Goal: Book appointment/travel/reservation

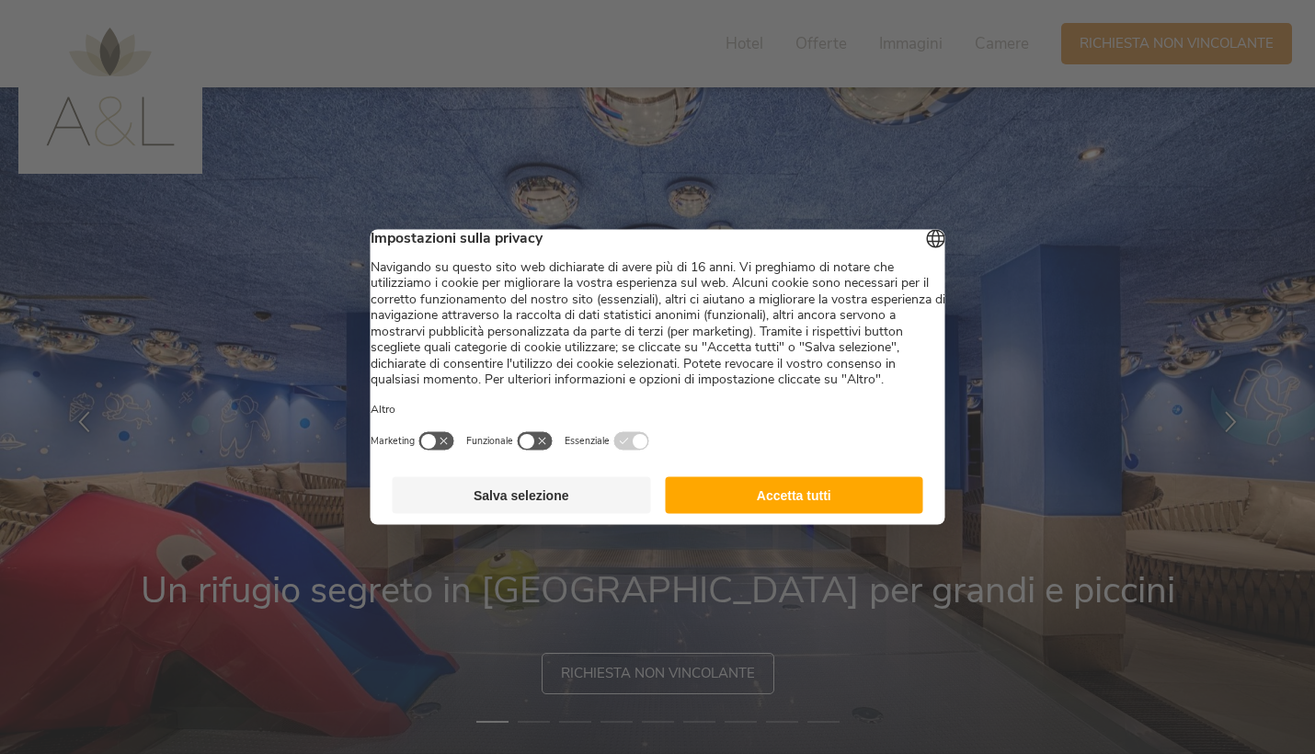
click at [559, 510] on button "Salva selezione" at bounding box center [522, 495] width 258 height 37
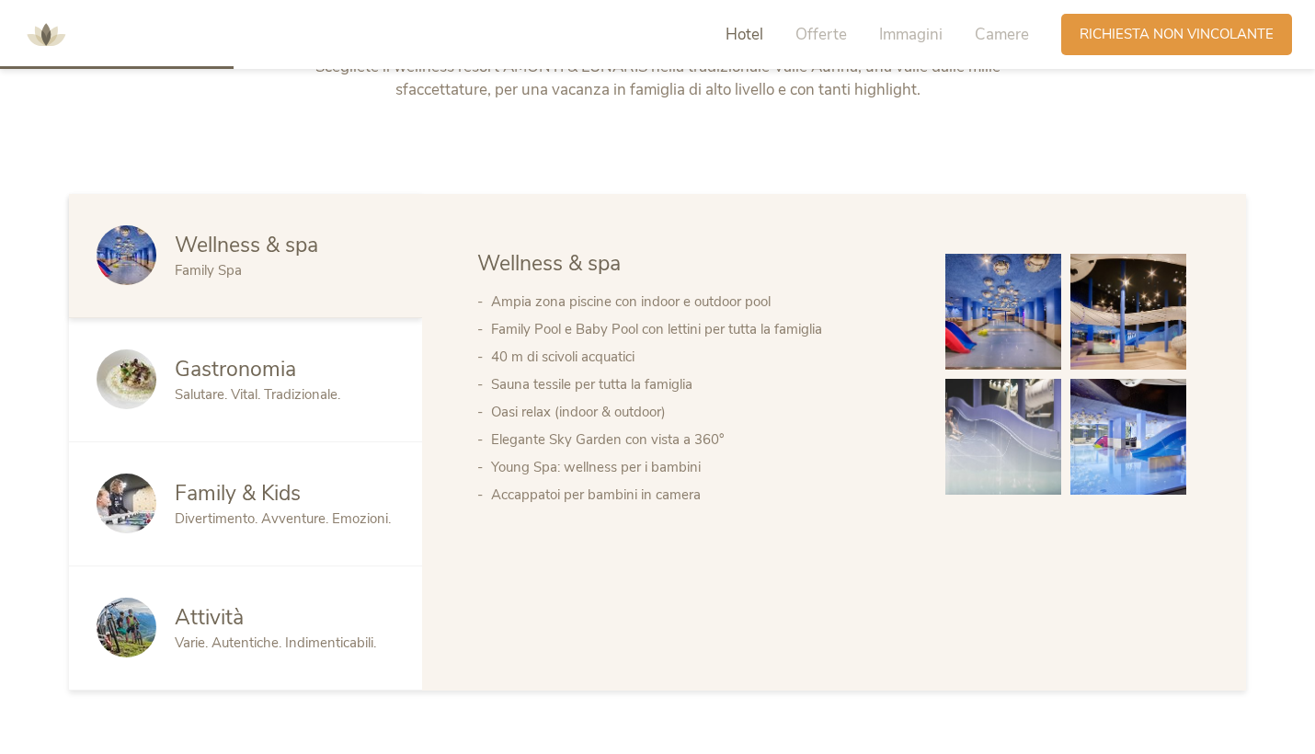
scroll to position [960, 0]
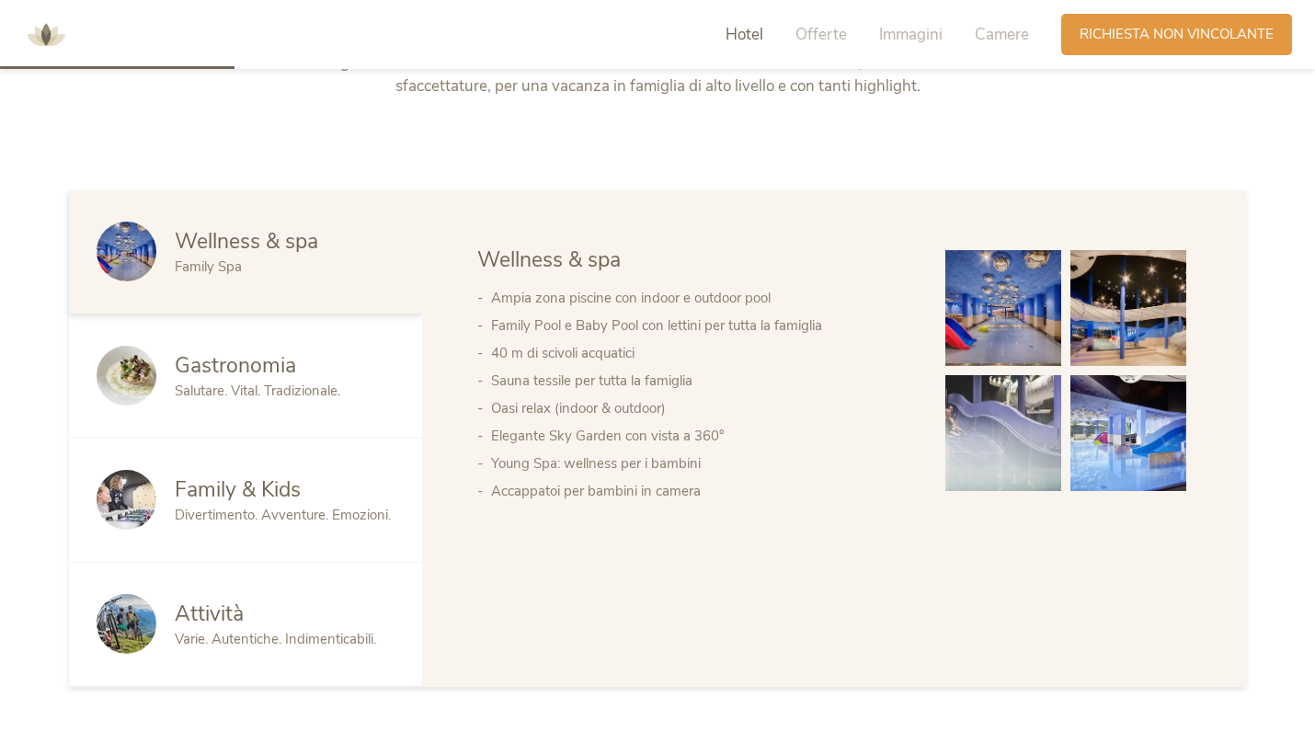
click at [351, 485] on div "Family & Kids" at bounding box center [285, 490] width 220 height 29
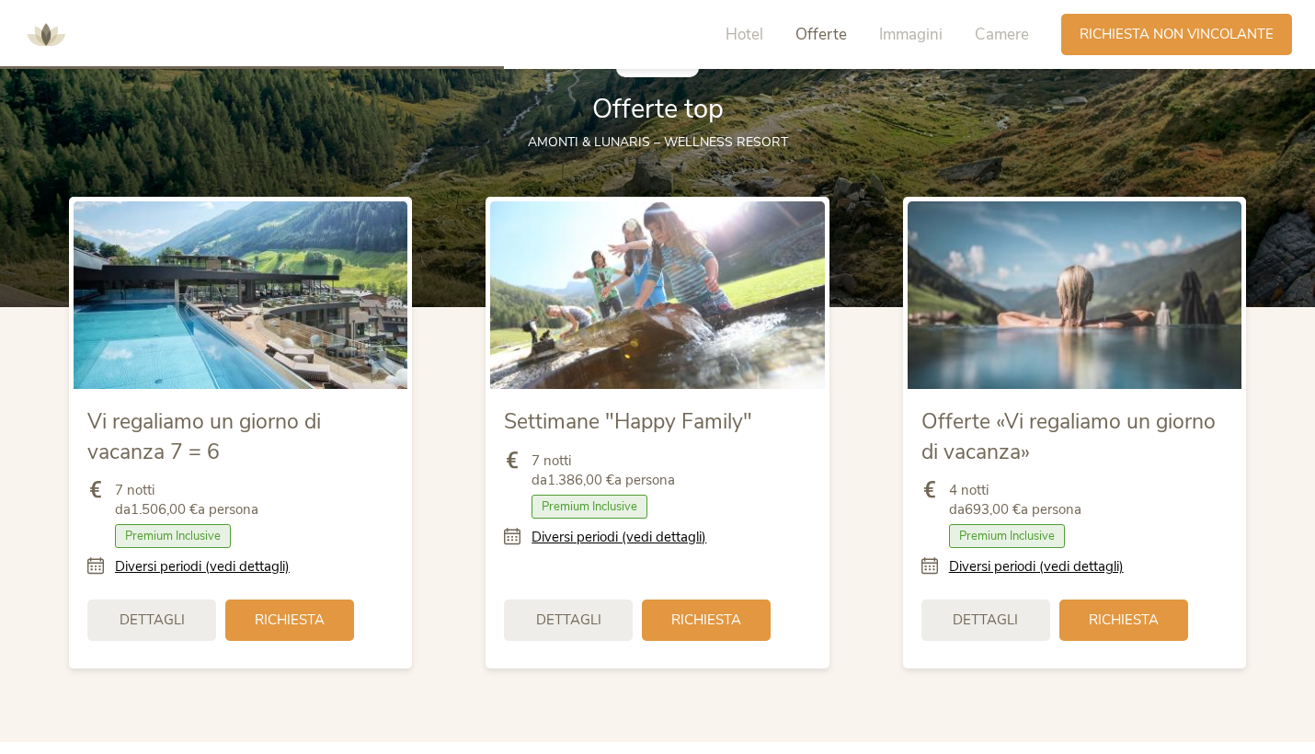
scroll to position [2067, 0]
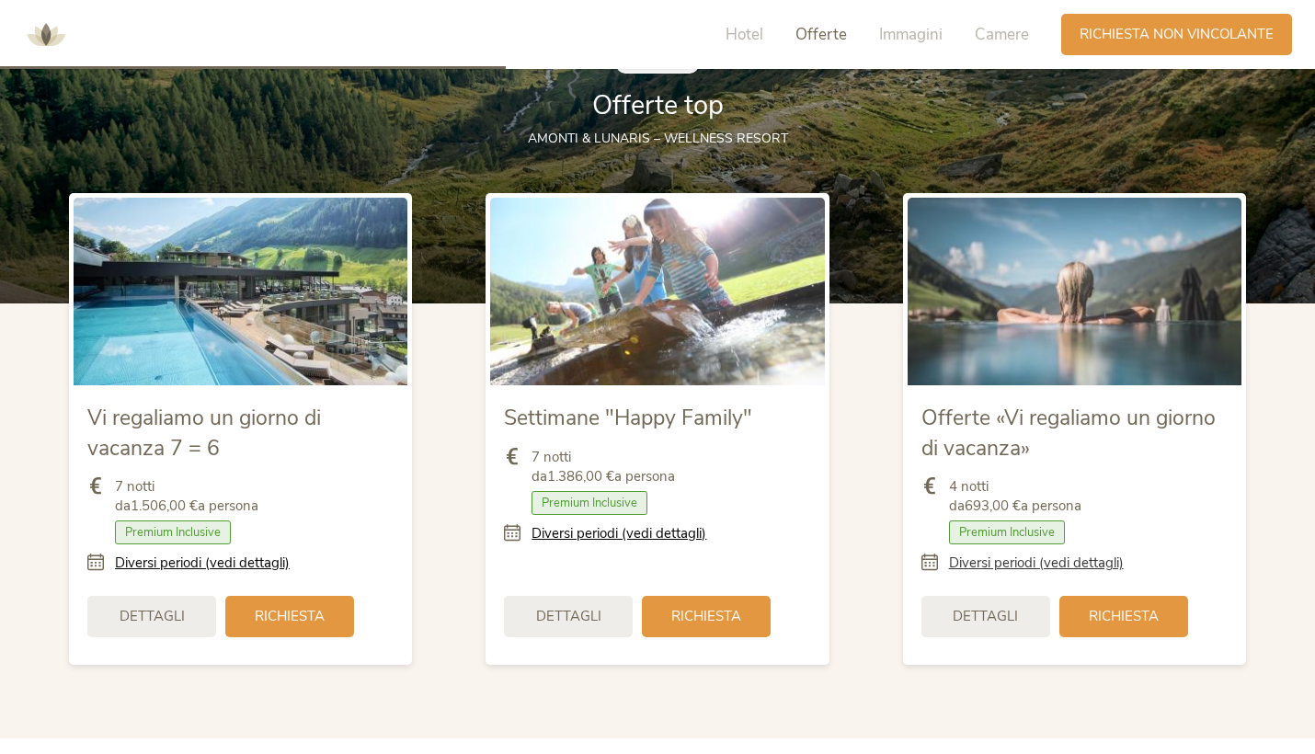
click at [1027, 562] on link "Diversi periodi (vedi dettagli)" at bounding box center [1036, 563] width 175 height 19
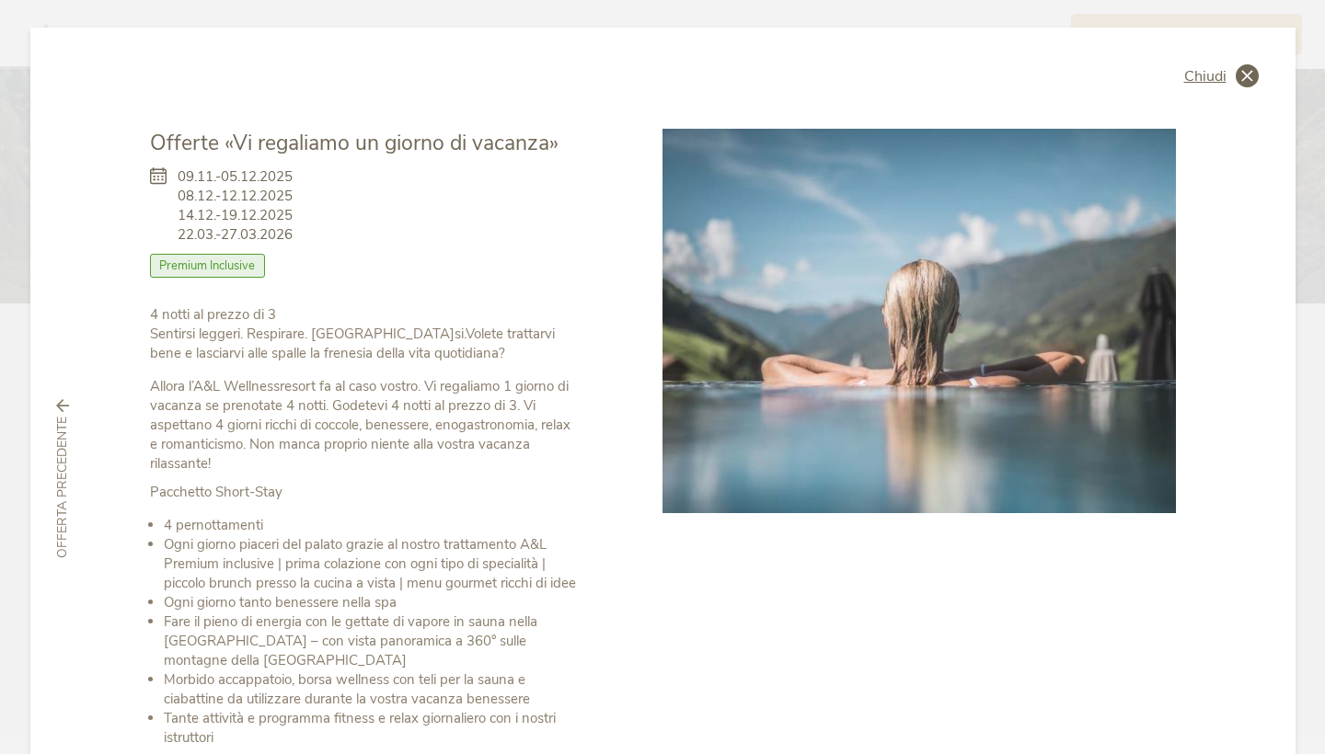
click at [1210, 70] on span "Chiudi" at bounding box center [1205, 76] width 42 height 15
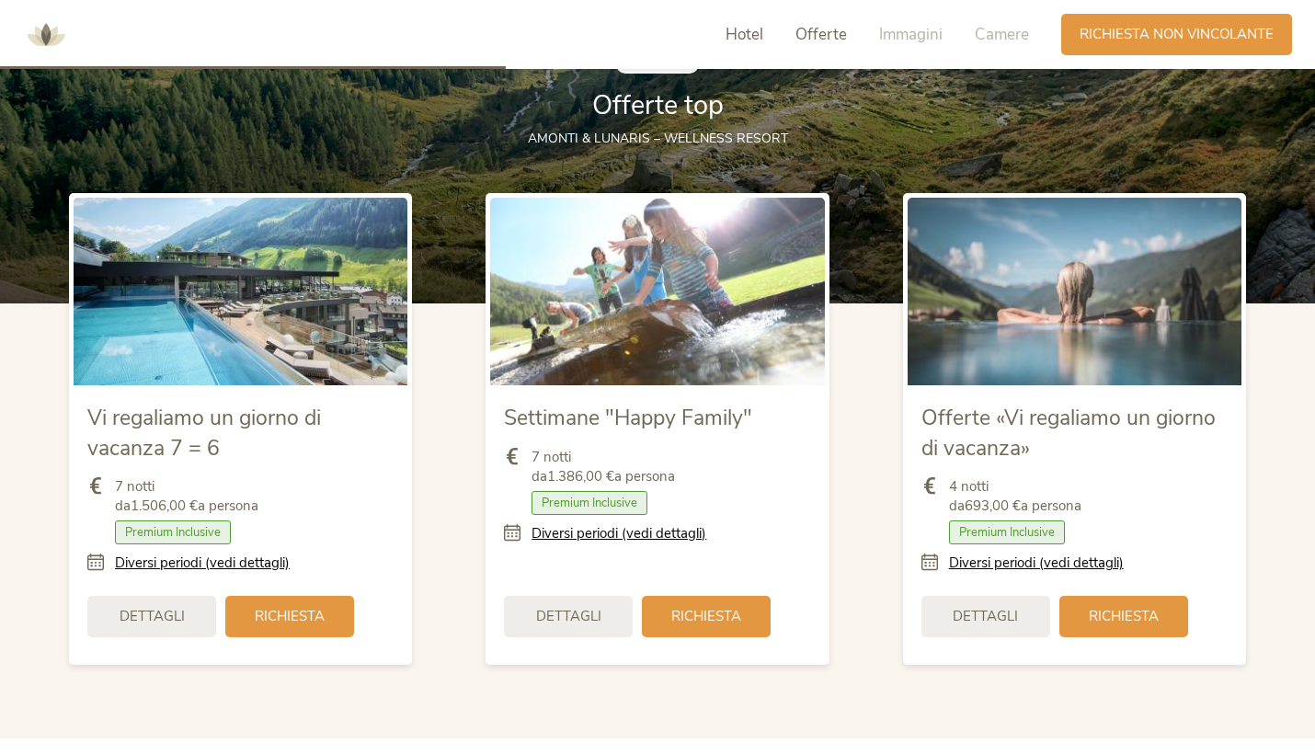
click at [737, 42] on span "Hotel" at bounding box center [745, 34] width 38 height 21
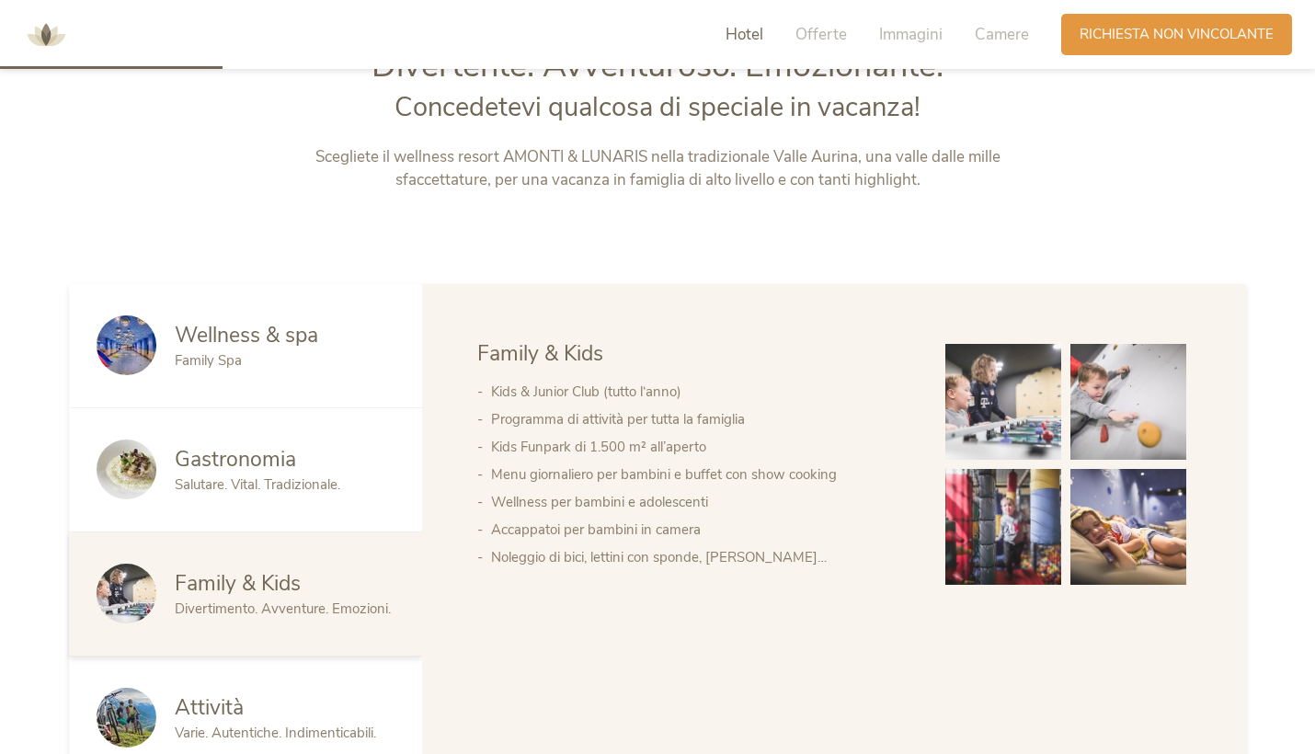
scroll to position [818, 0]
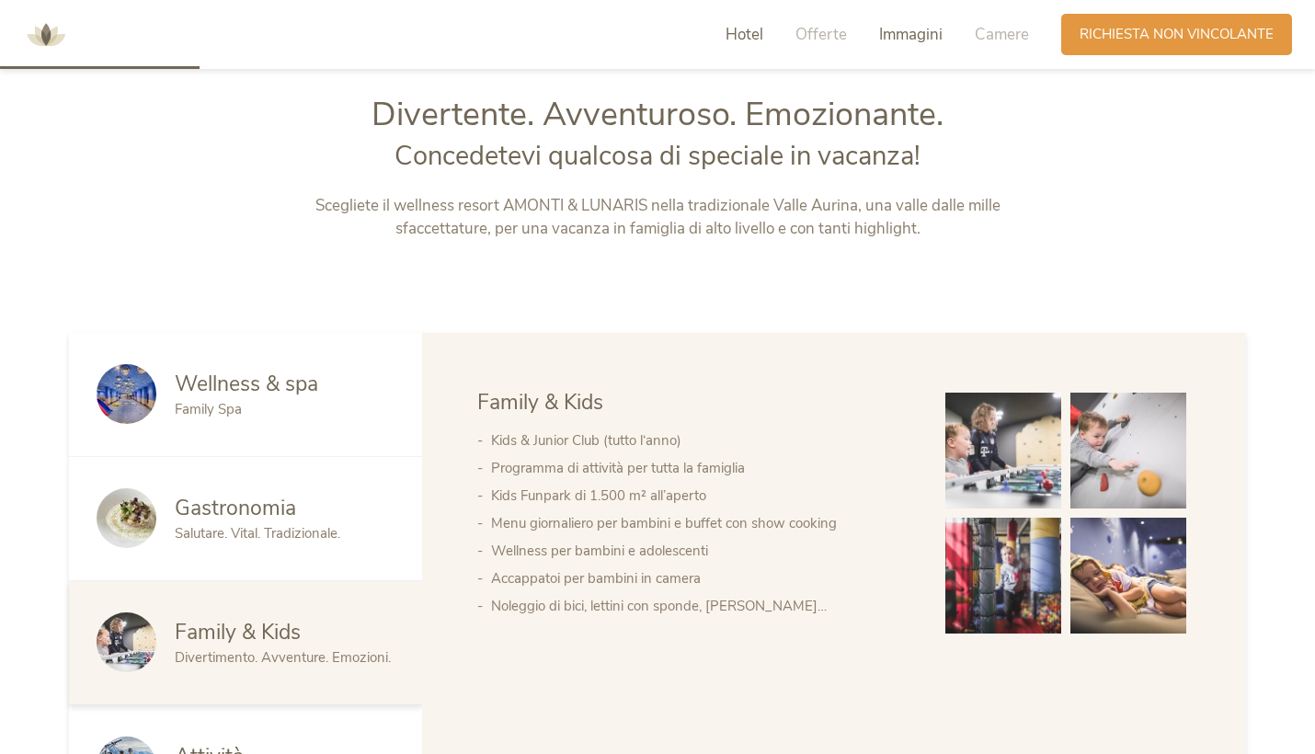
click at [909, 29] on span "Immagini" at bounding box center [910, 34] width 63 height 21
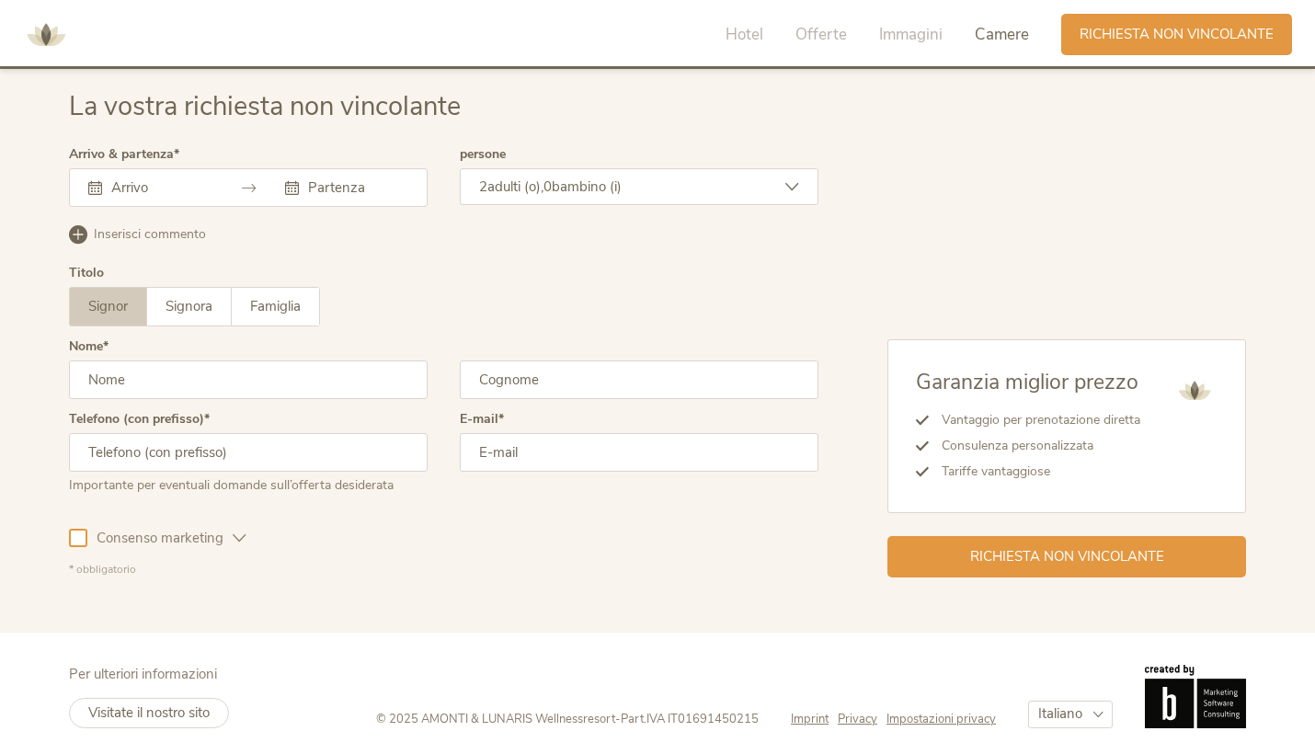
scroll to position [5378, 0]
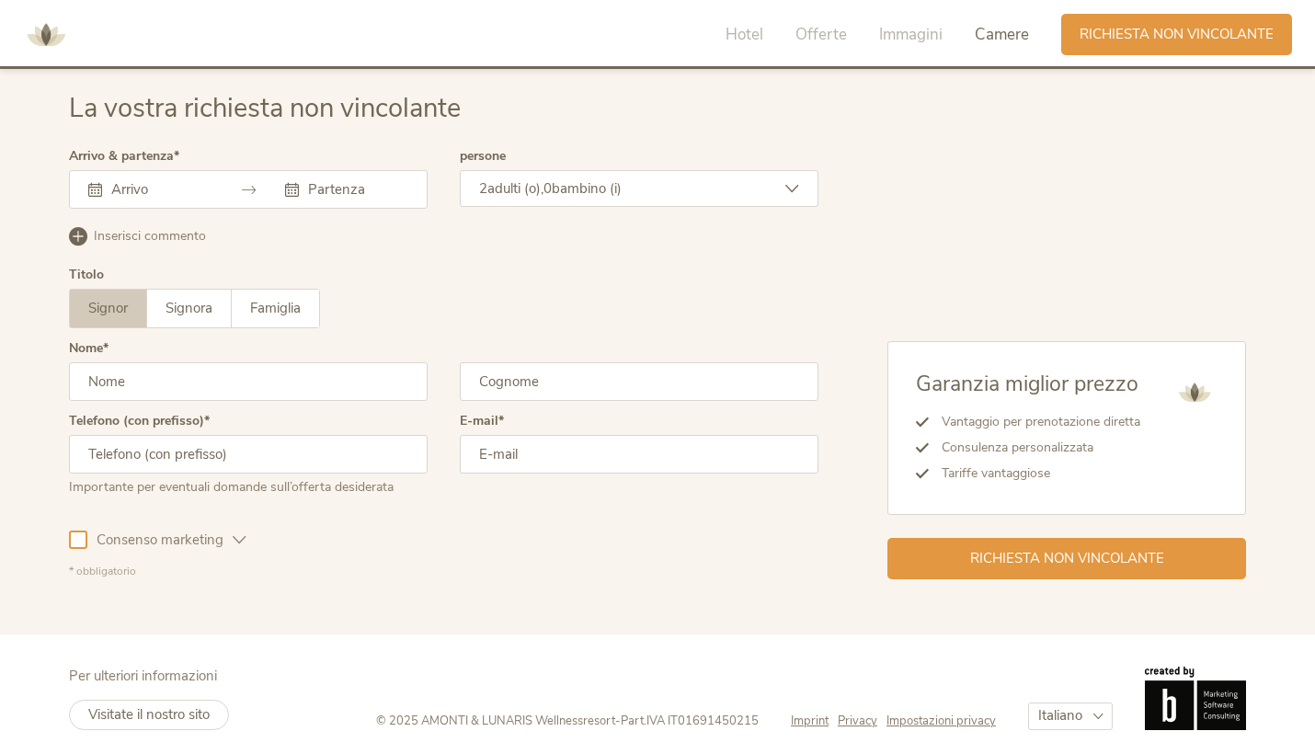
click at [169, 180] on input "text" at bounding box center [159, 189] width 105 height 18
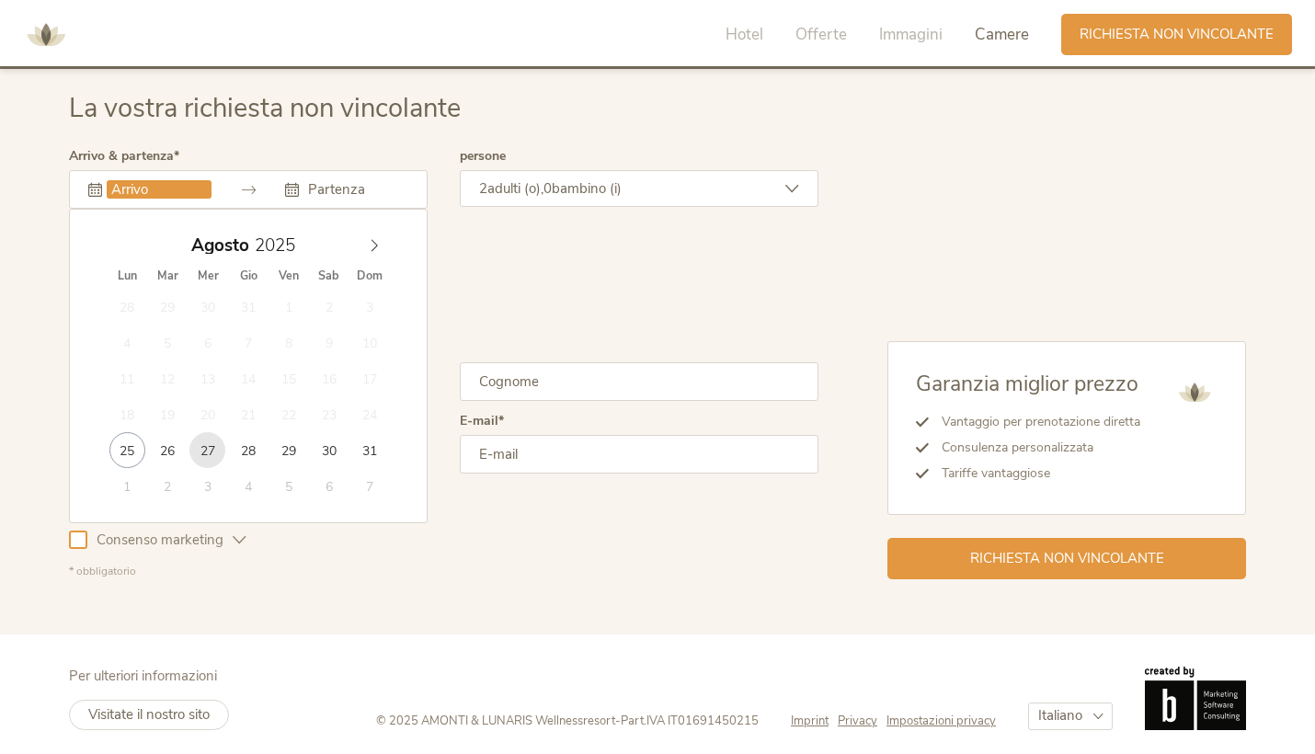
type input "[DATE]"
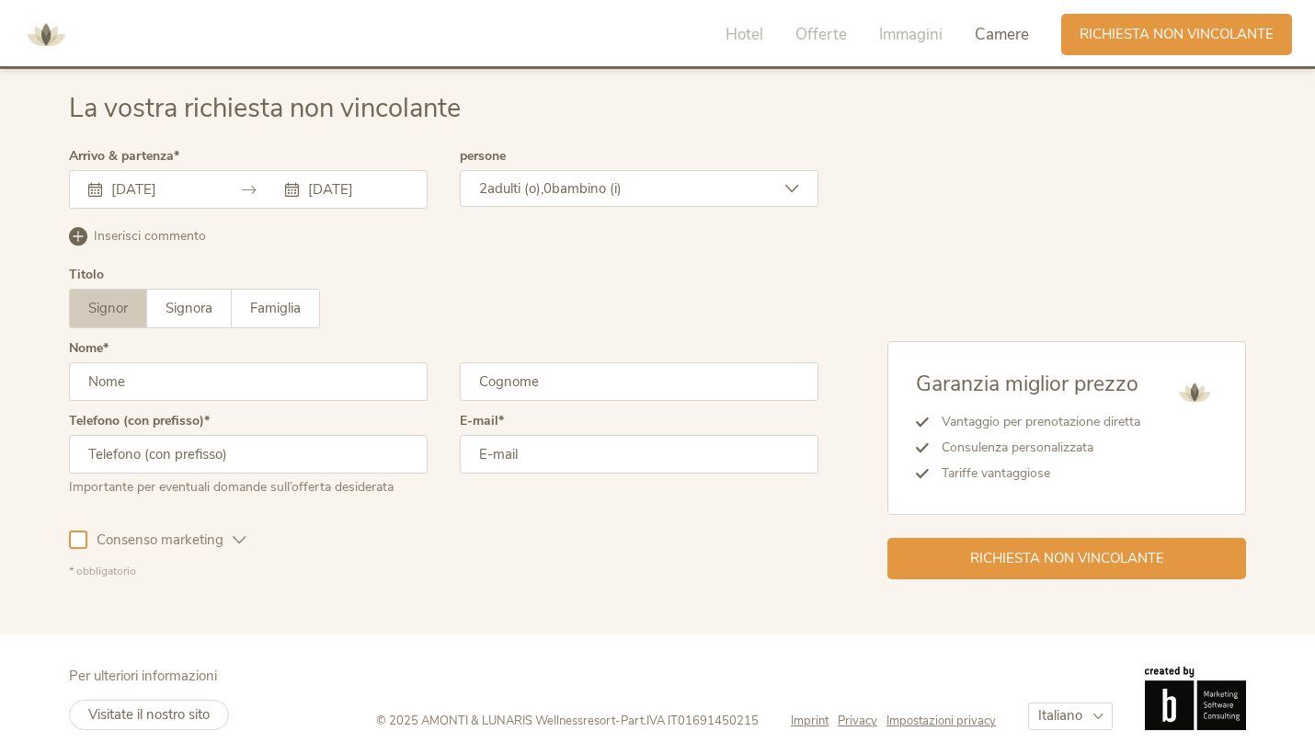
click at [569, 189] on span "bambino (i)" at bounding box center [587, 188] width 70 height 18
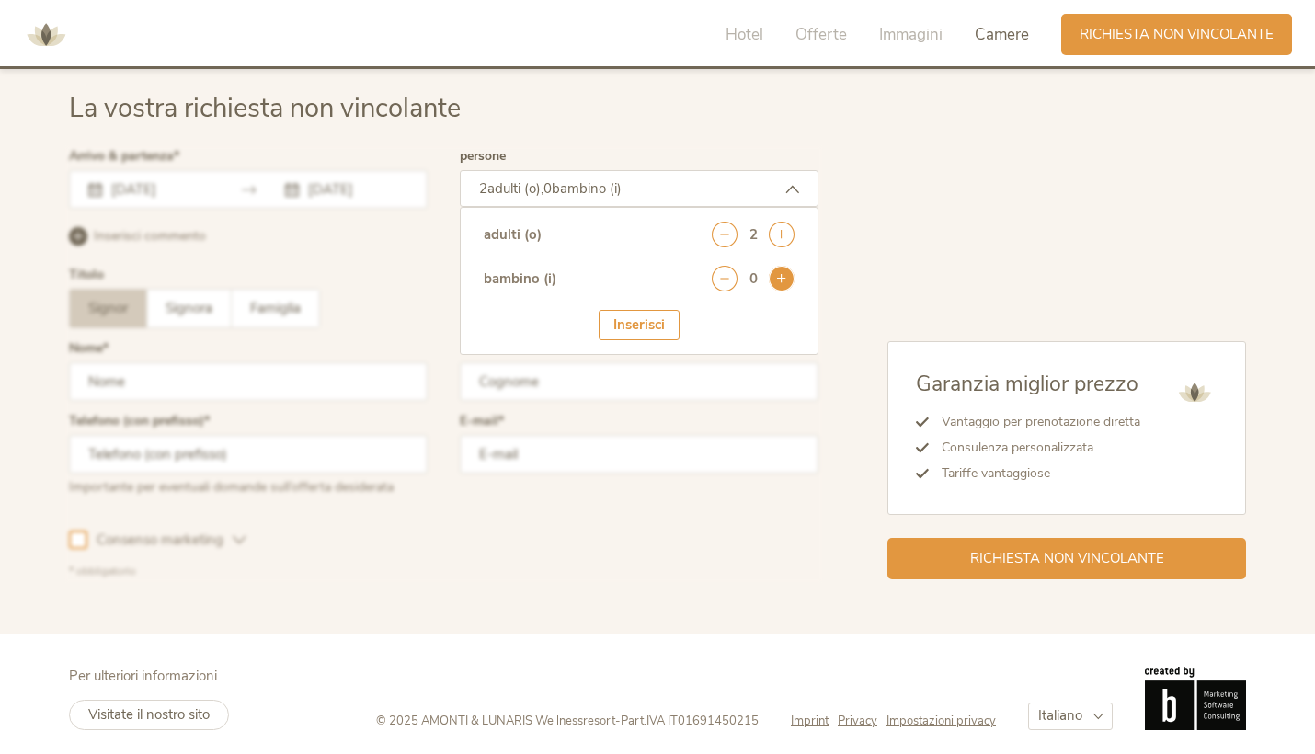
click at [784, 269] on icon at bounding box center [782, 279] width 26 height 26
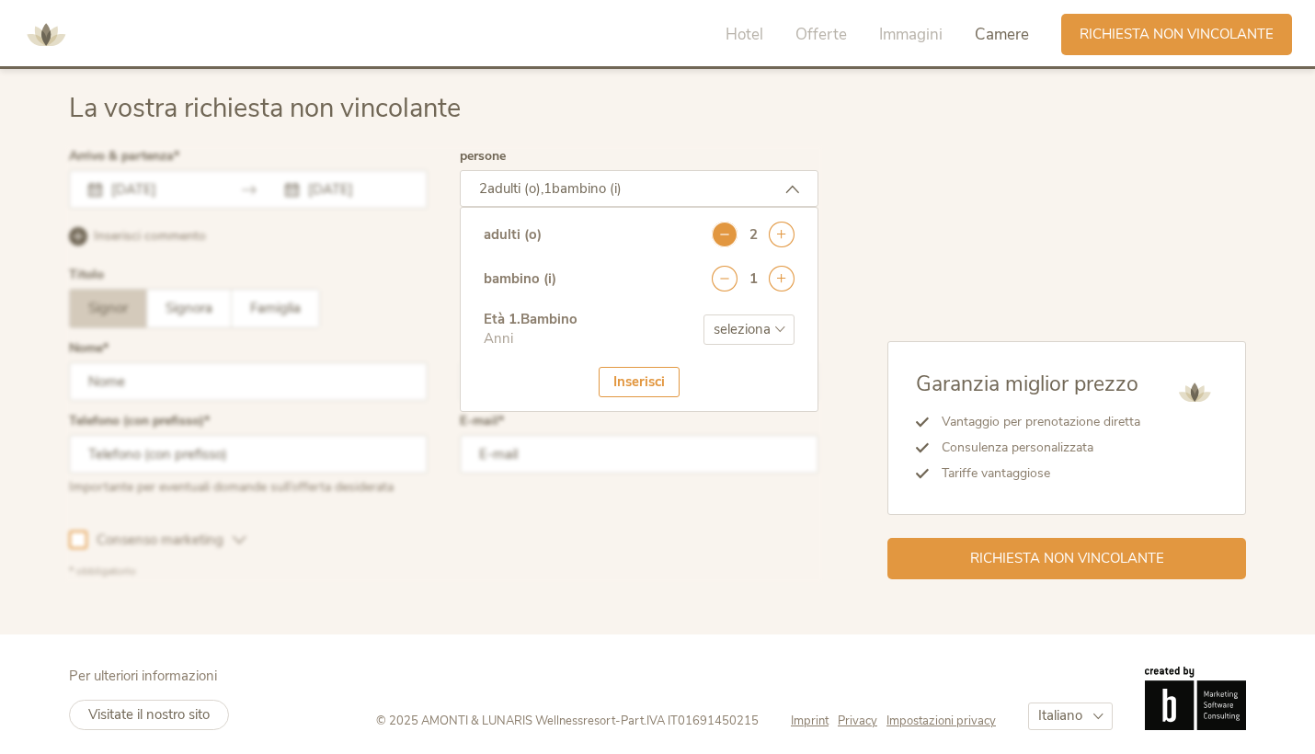
click at [717, 235] on icon at bounding box center [725, 235] width 26 height 26
select select "5"
click at [655, 384] on div "Inserisci" at bounding box center [639, 382] width 81 height 30
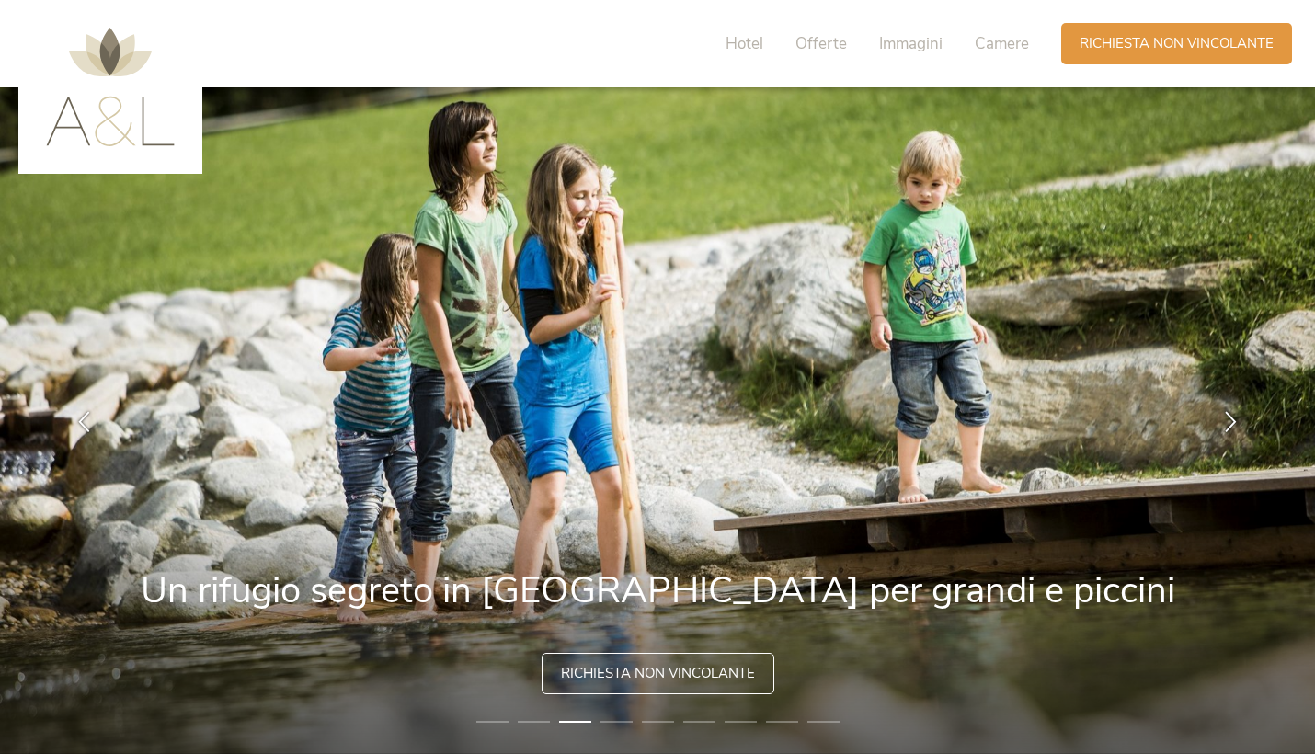
scroll to position [0, 0]
click at [758, 36] on span "Hotel" at bounding box center [745, 43] width 38 height 21
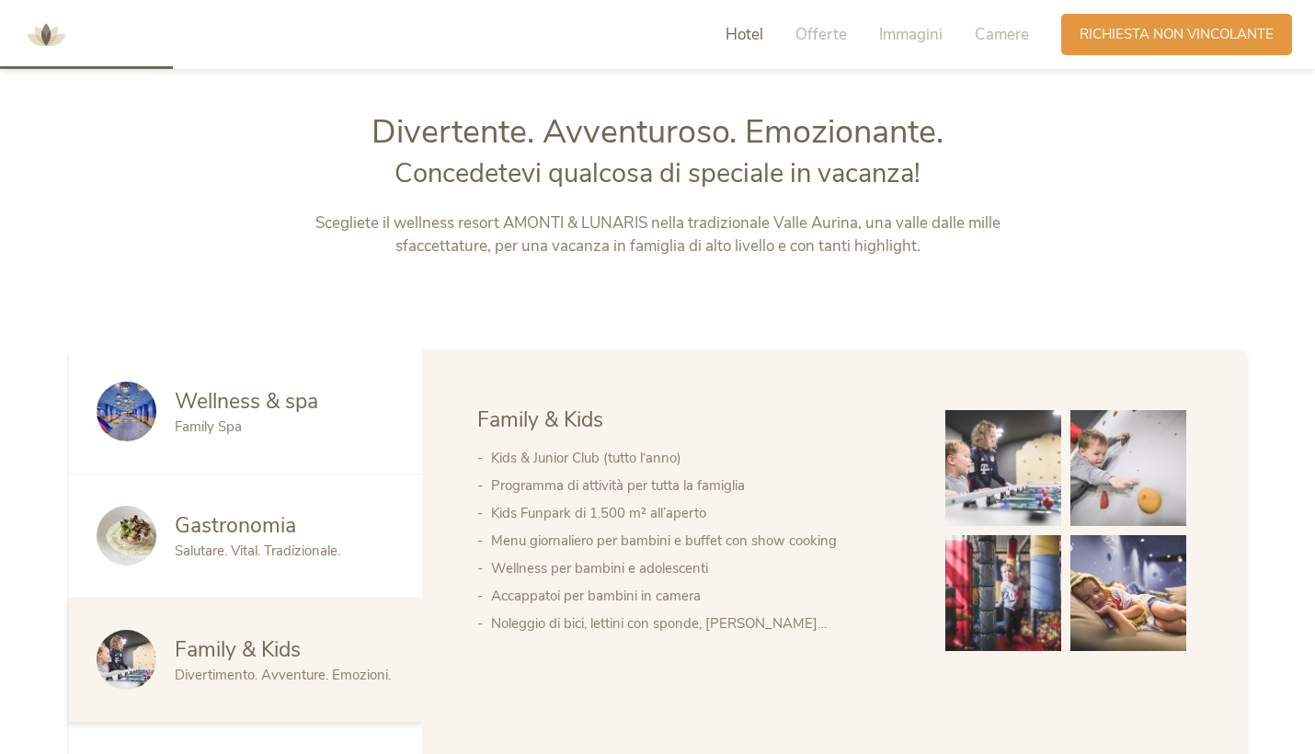
scroll to position [818, 0]
